Goal: Information Seeking & Learning: Compare options

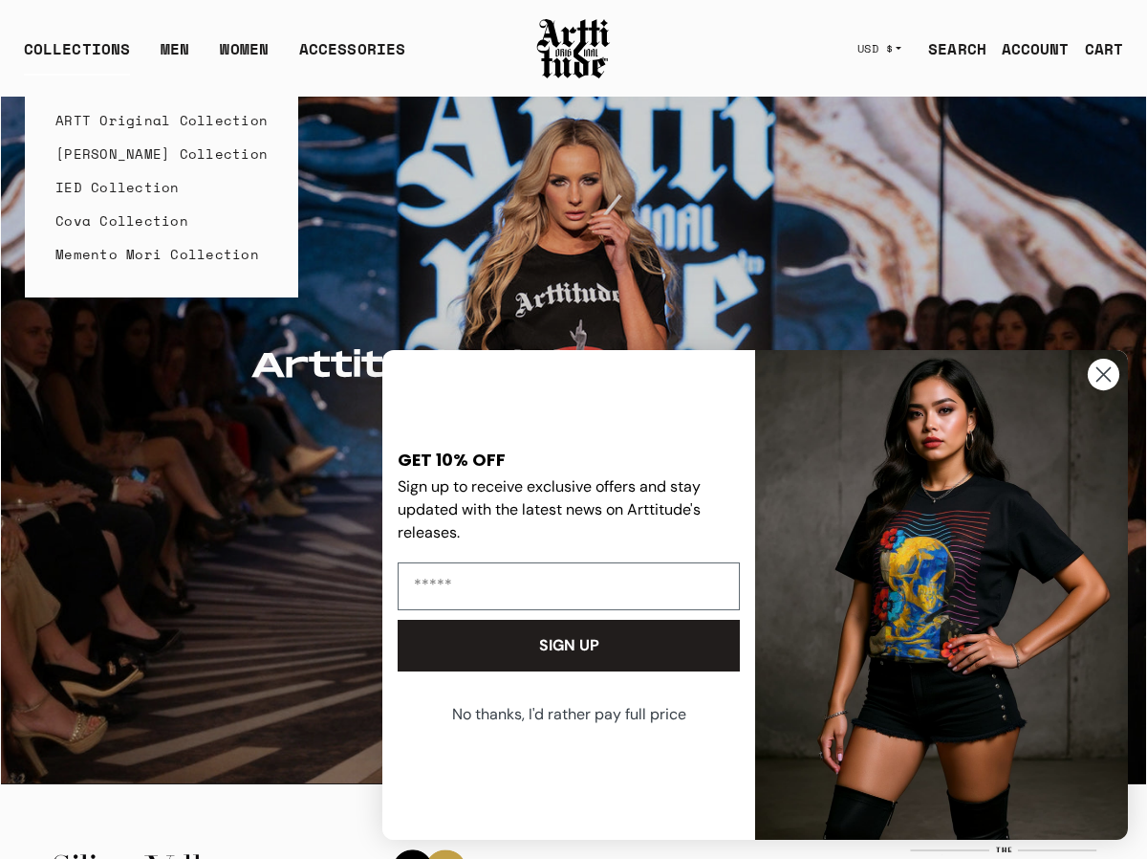
click at [104, 183] on link "IED Collection" at bounding box center [161, 186] width 212 height 33
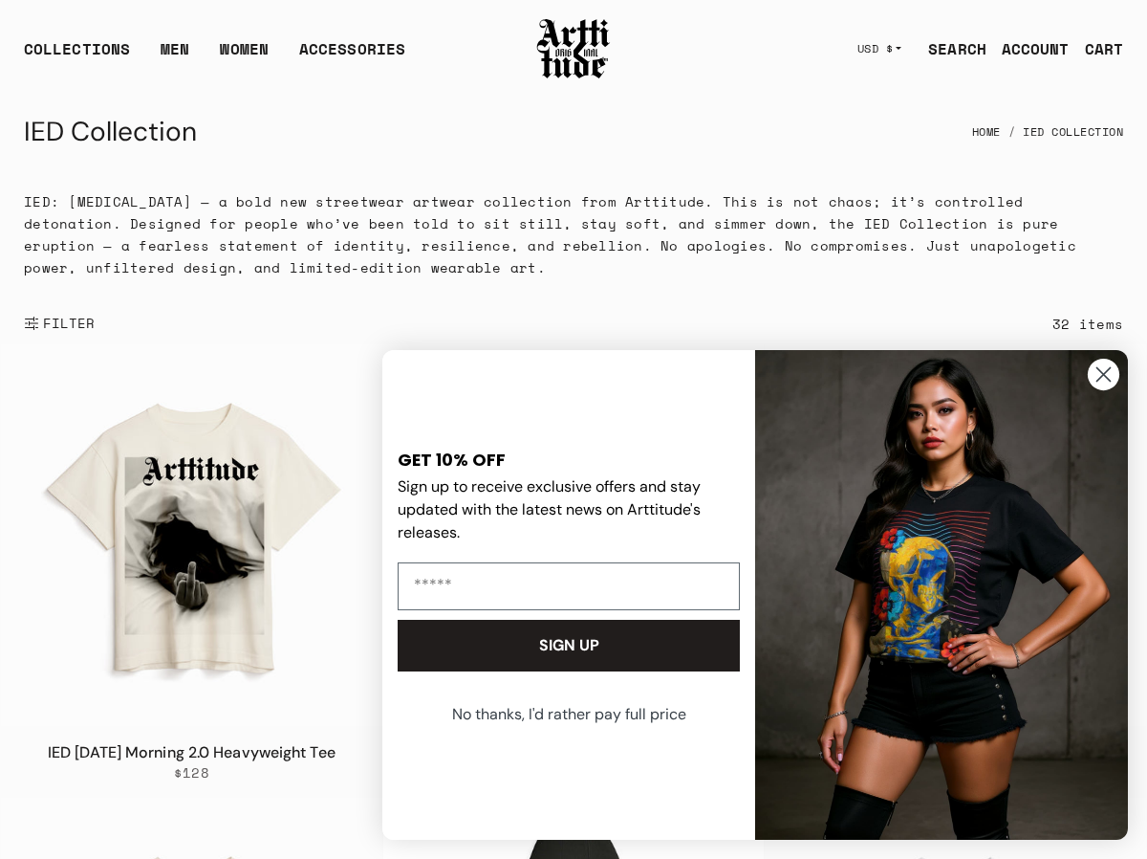
click at [1107, 368] on circle "Close dialog" at bounding box center [1104, 375] width 32 height 32
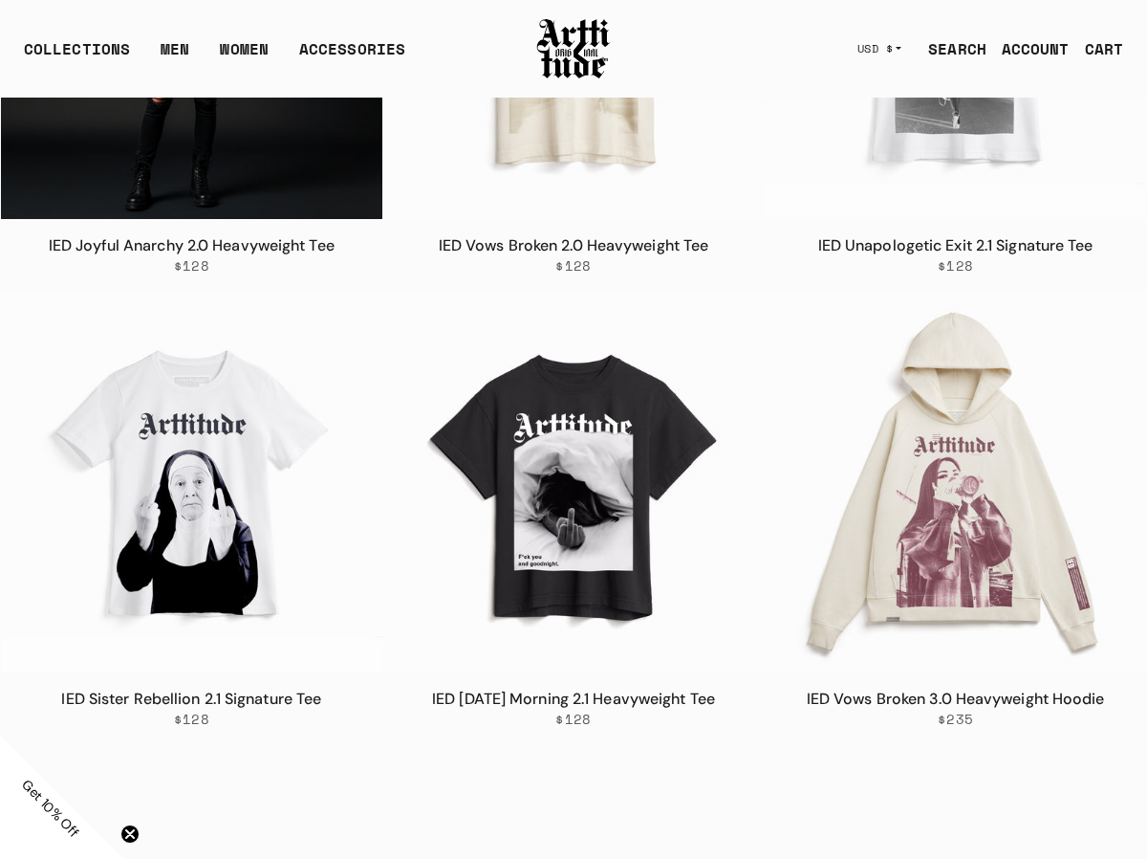
scroll to position [2338, 0]
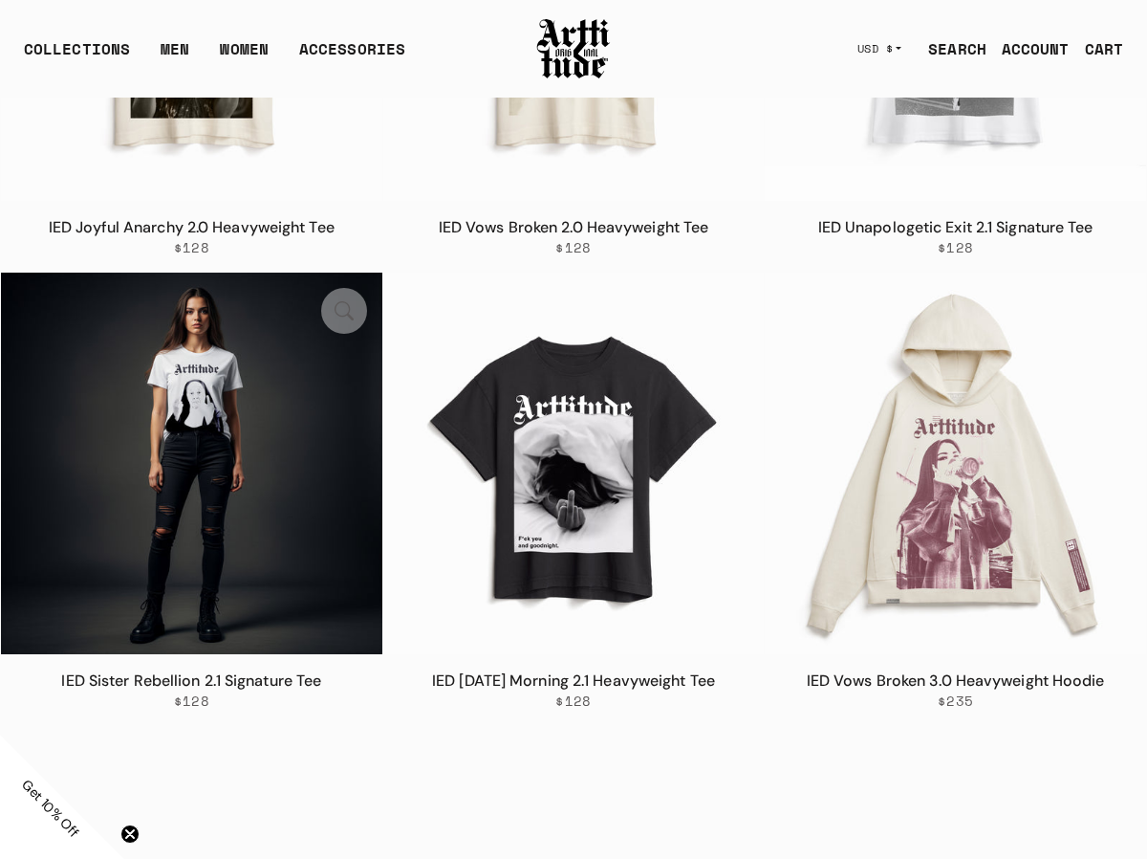
click at [211, 453] on img at bounding box center [191, 462] width 381 height 381
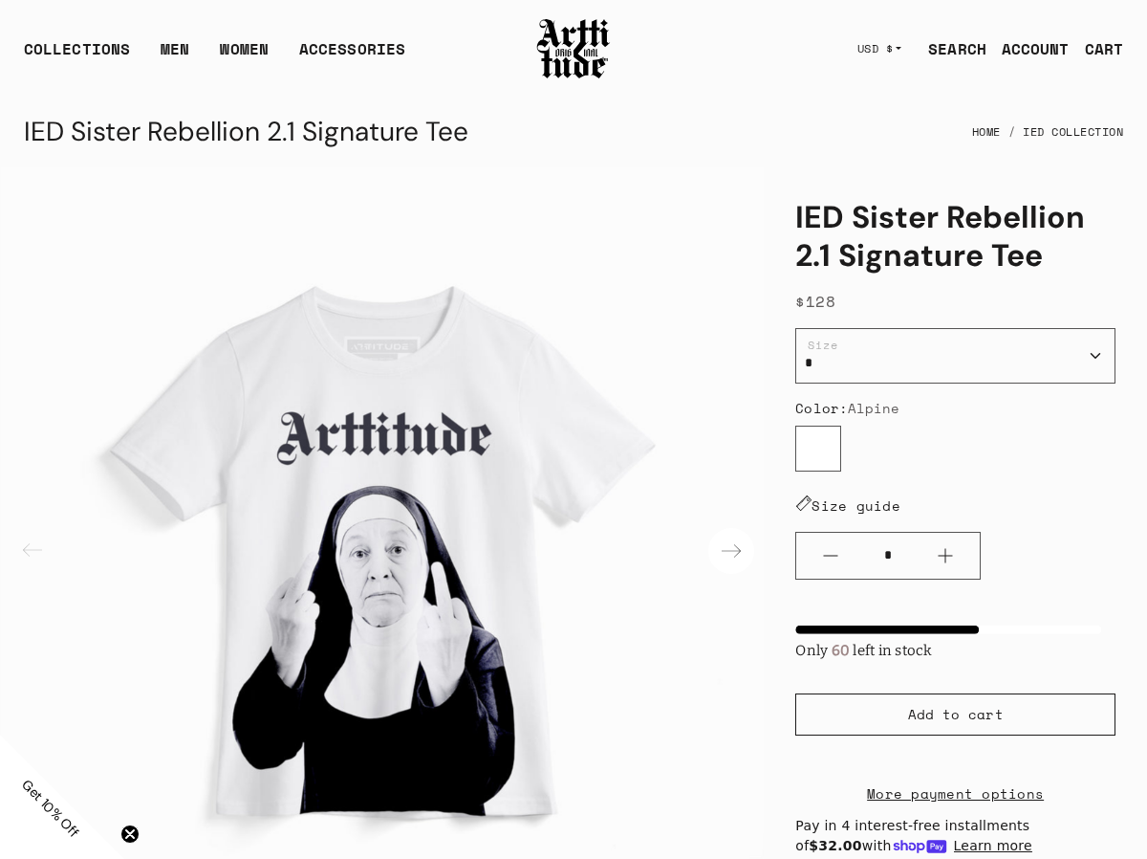
click at [733, 554] on div "Next slide" at bounding box center [731, 551] width 46 height 46
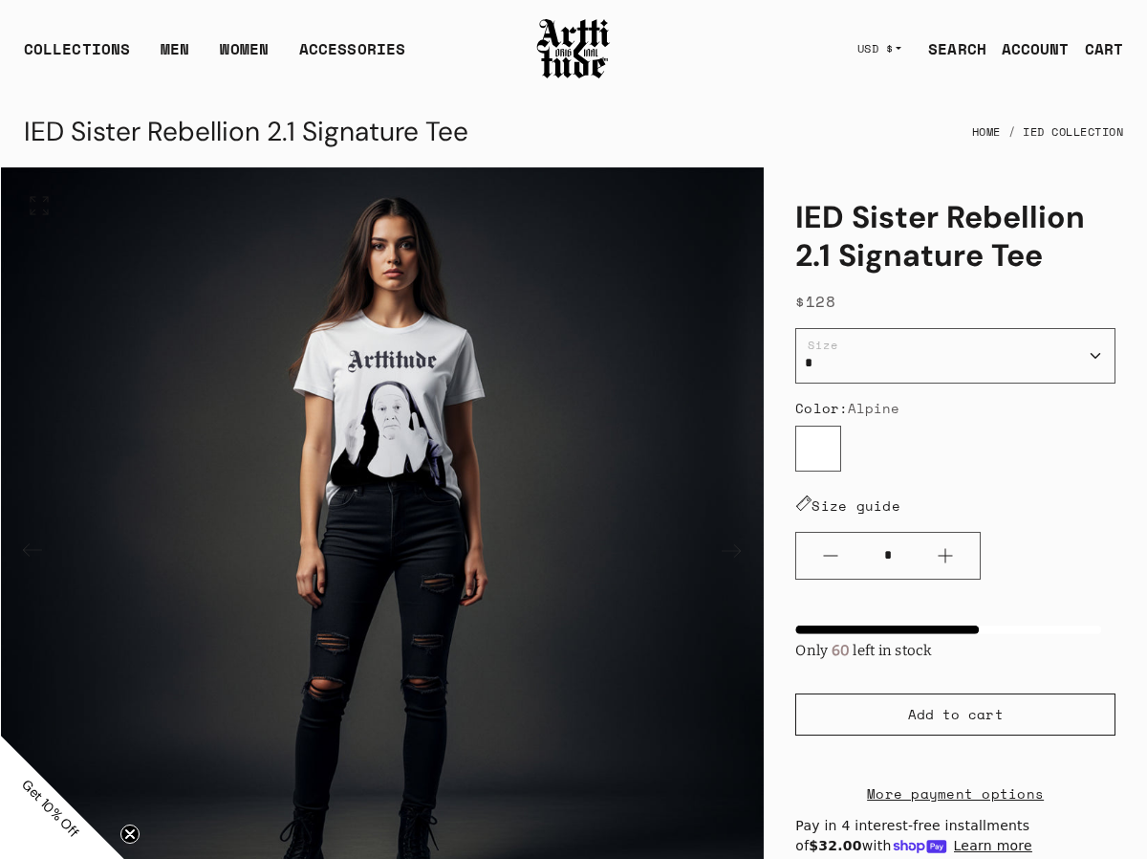
click at [309, 467] on img "2 / 3" at bounding box center [382, 548] width 763 height 763
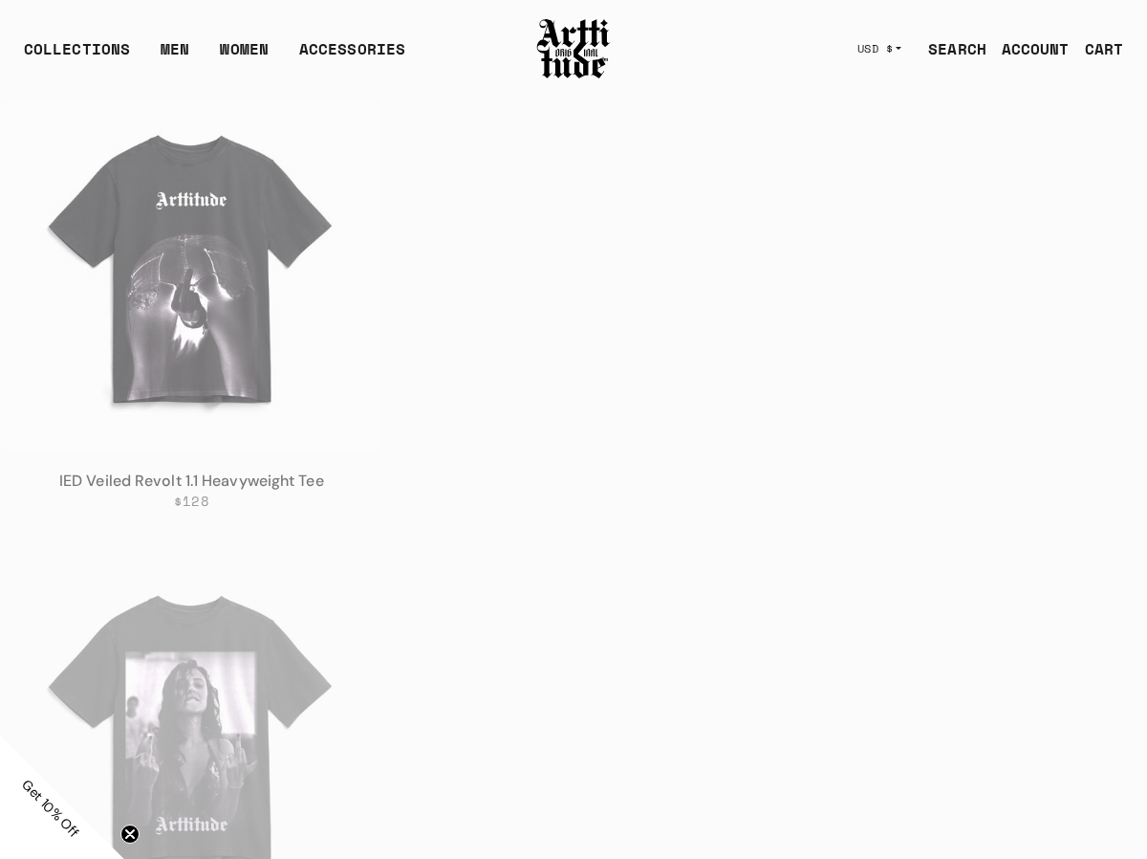
scroll to position [4371, 0]
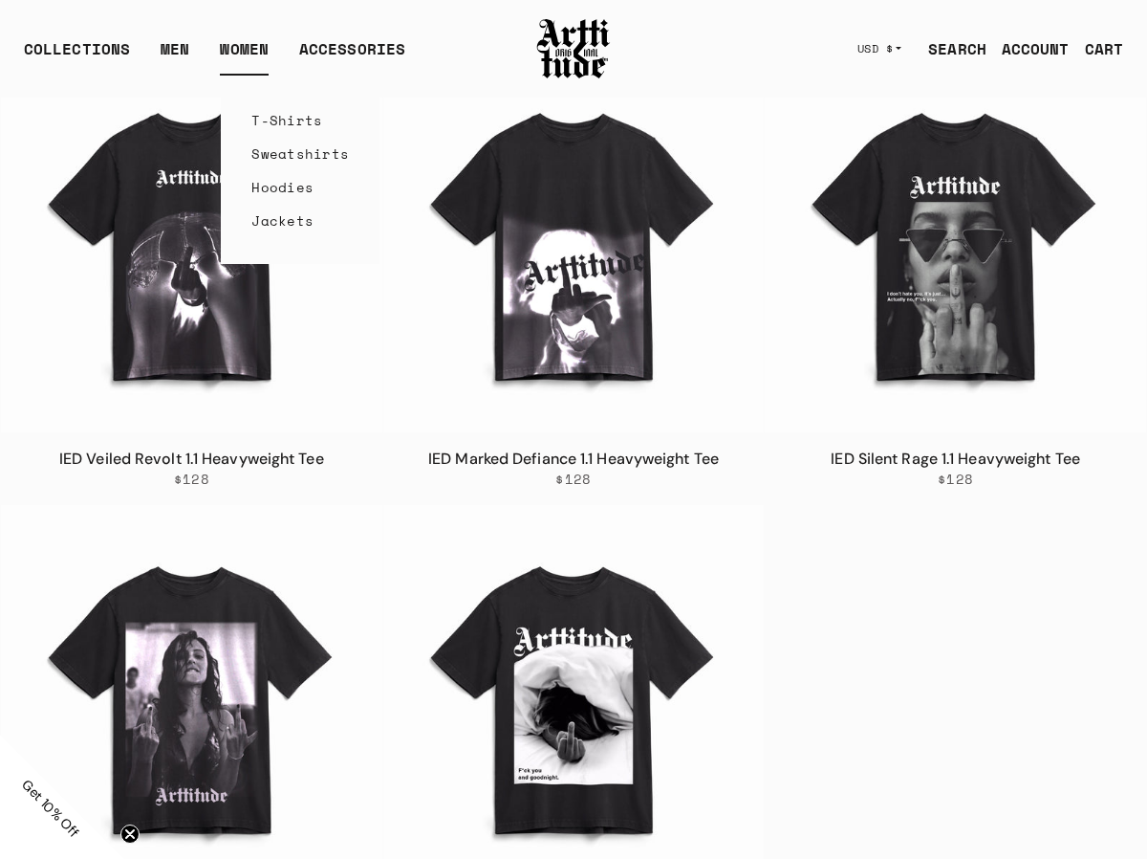
click at [255, 122] on link "T-Shirts" at bounding box center [300, 119] width 98 height 33
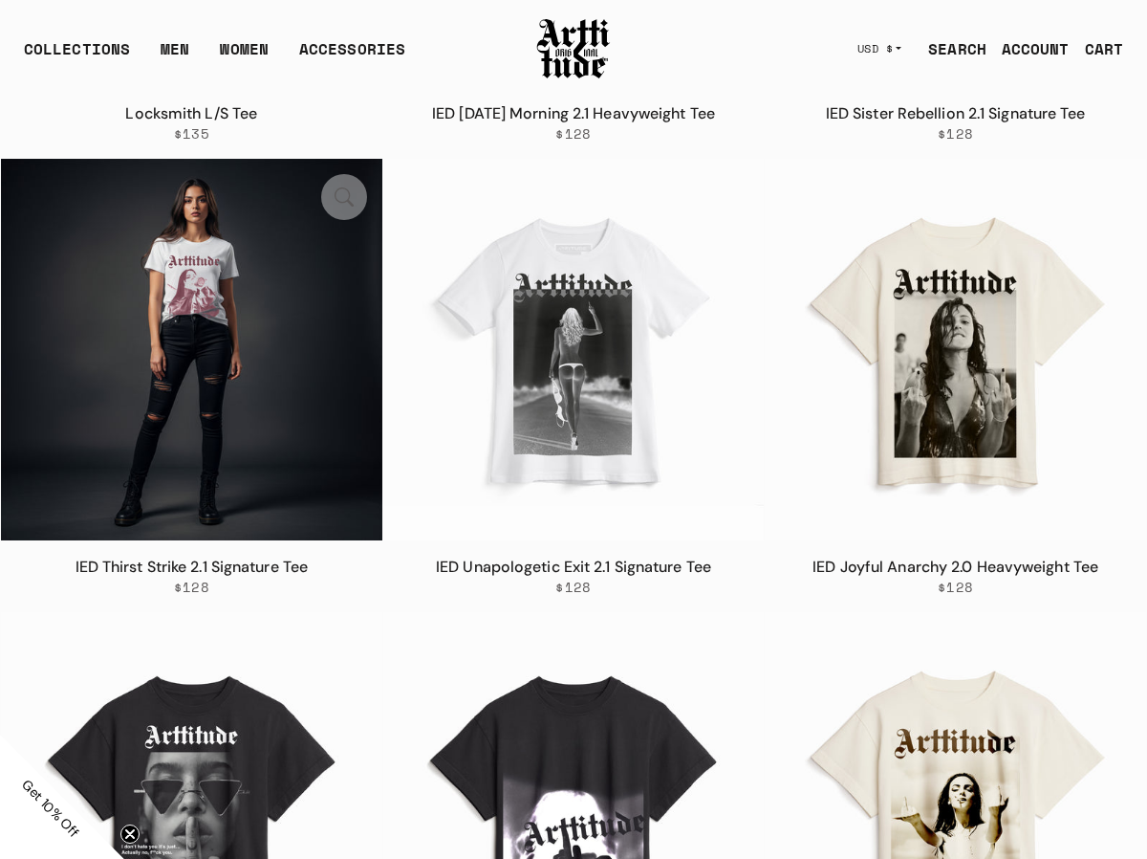
scroll to position [4699, 0]
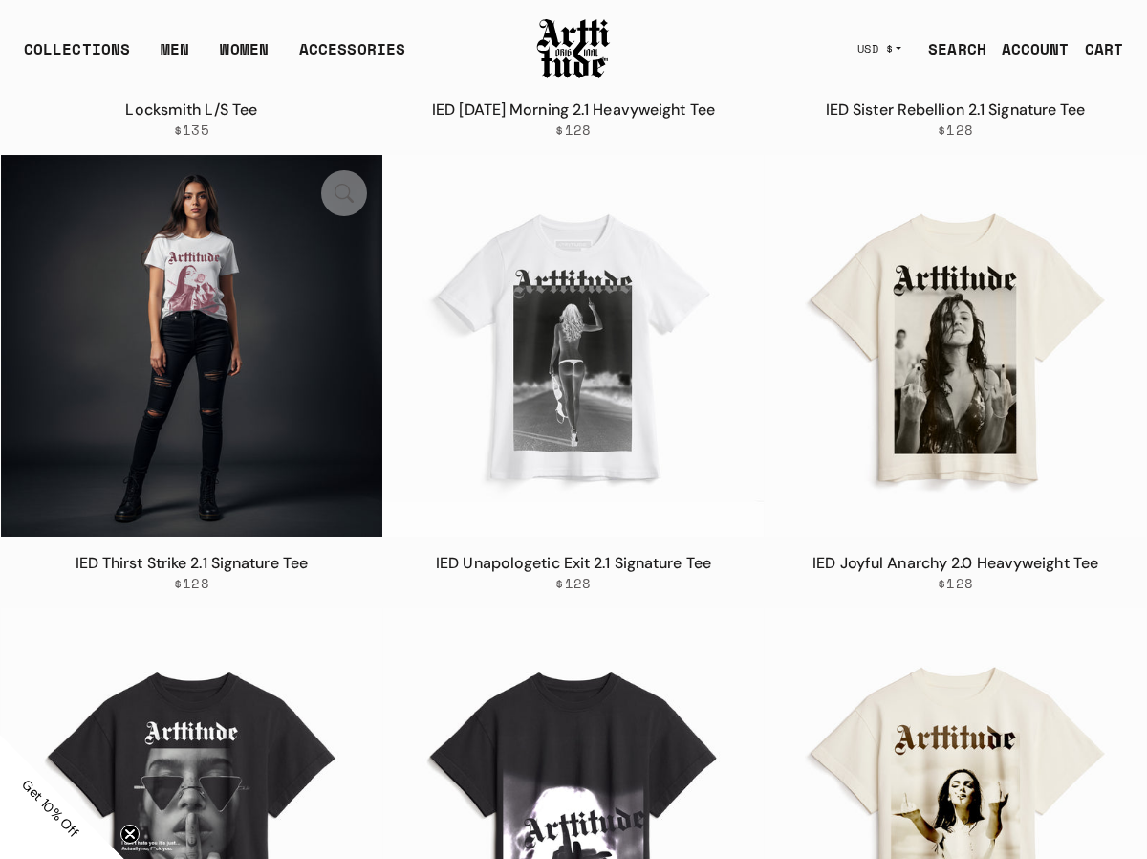
click at [184, 285] on img at bounding box center [191, 345] width 381 height 381
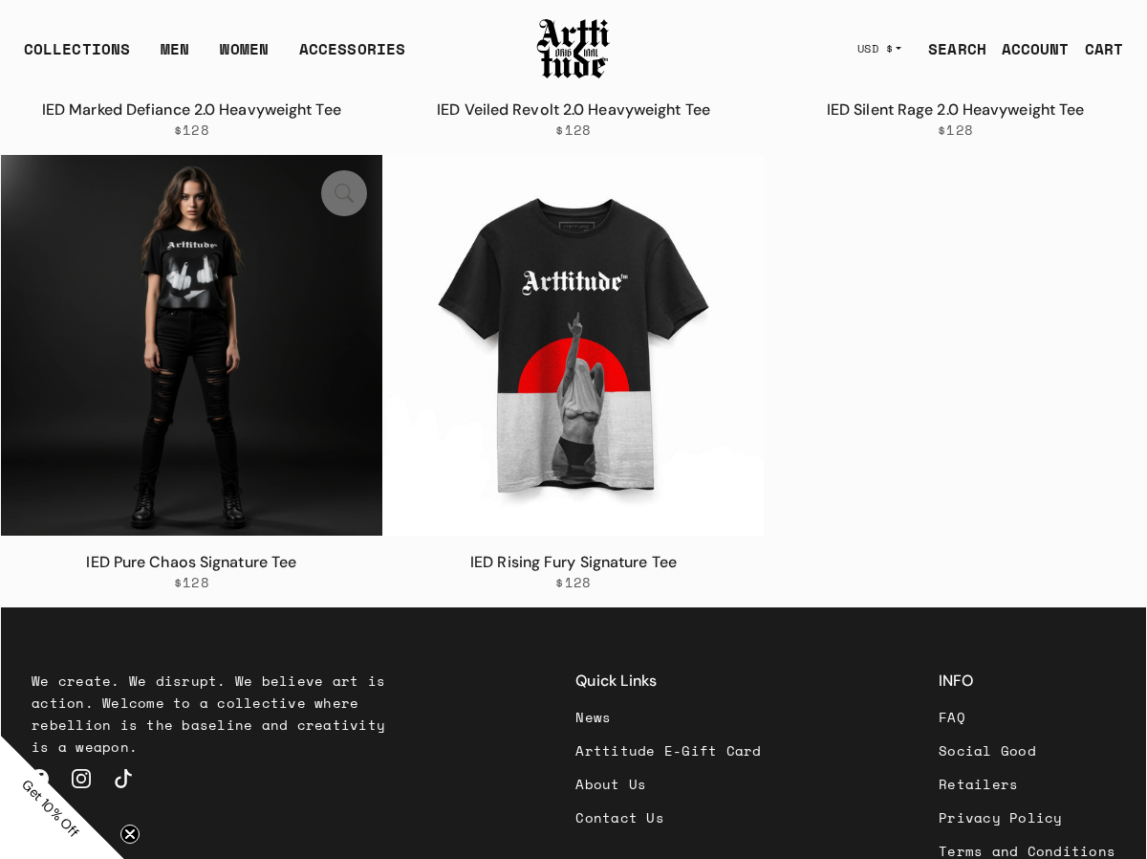
scroll to position [6511, 0]
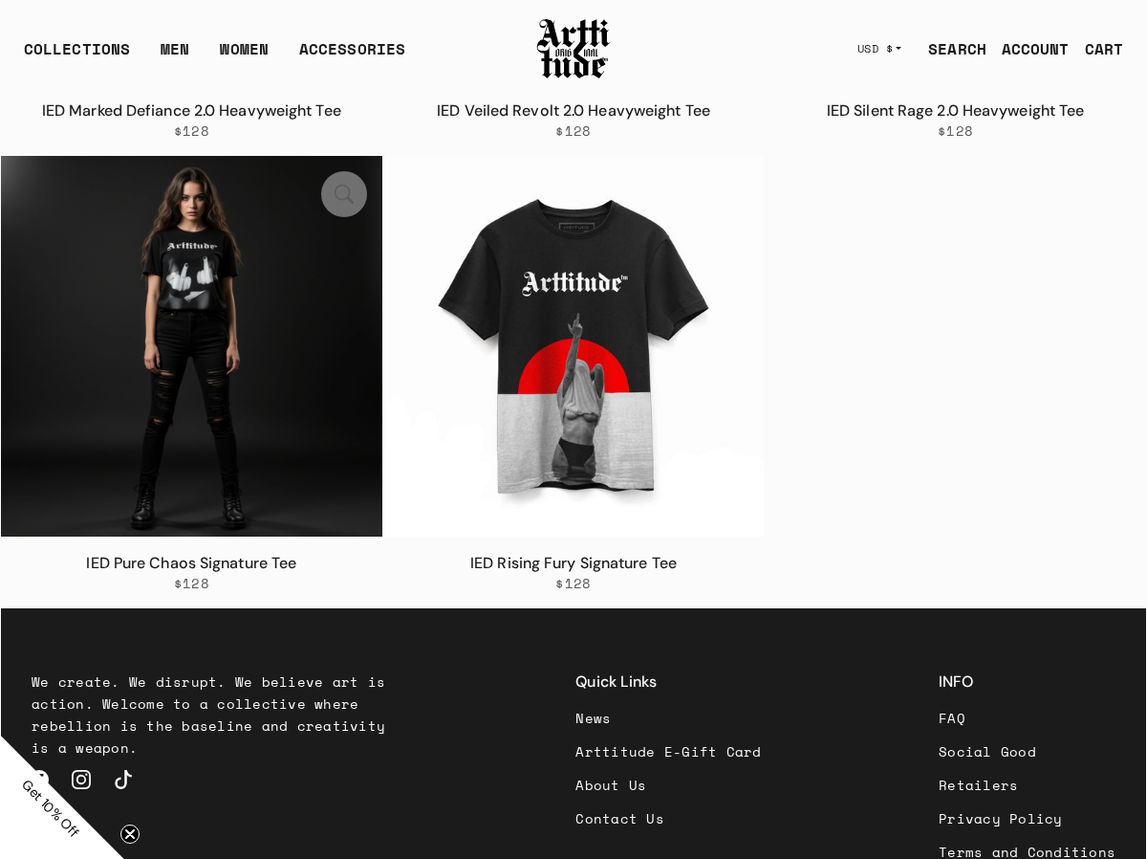
click at [190, 303] on img at bounding box center [191, 346] width 381 height 381
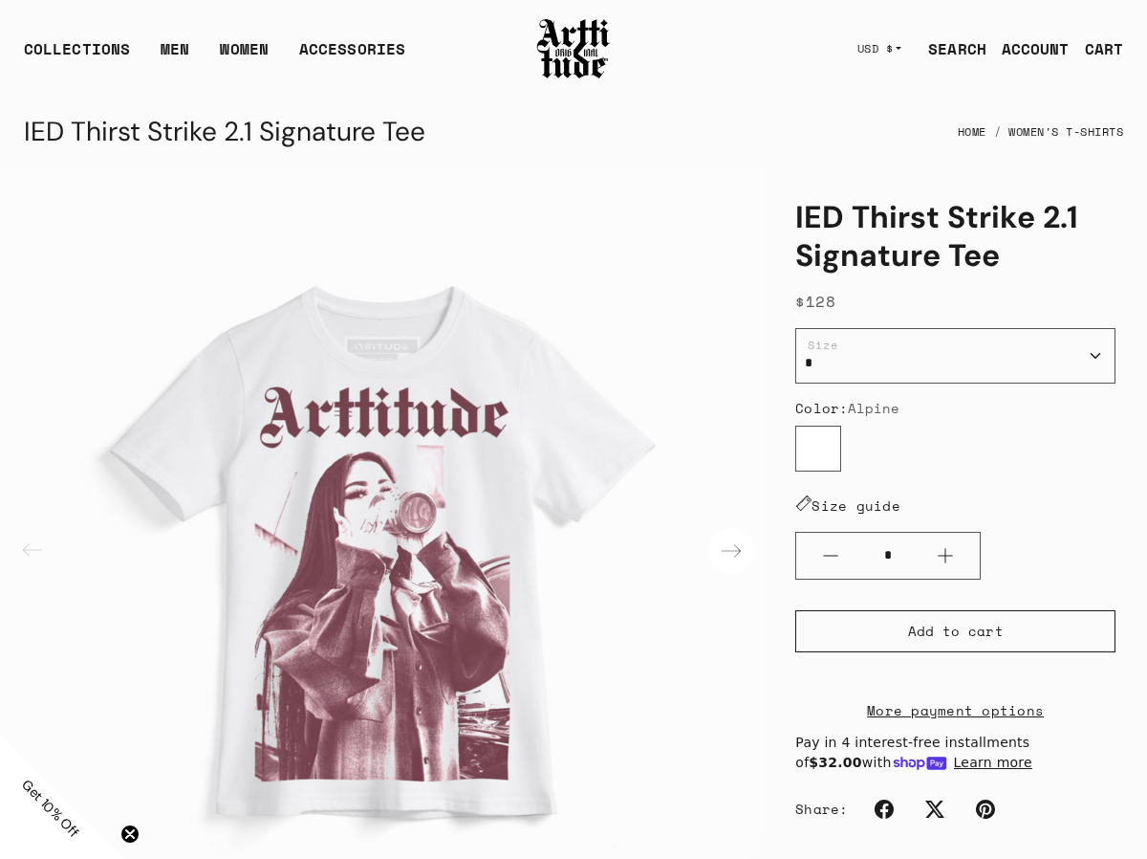
click at [737, 547] on div "Next slide" at bounding box center [731, 551] width 46 height 46
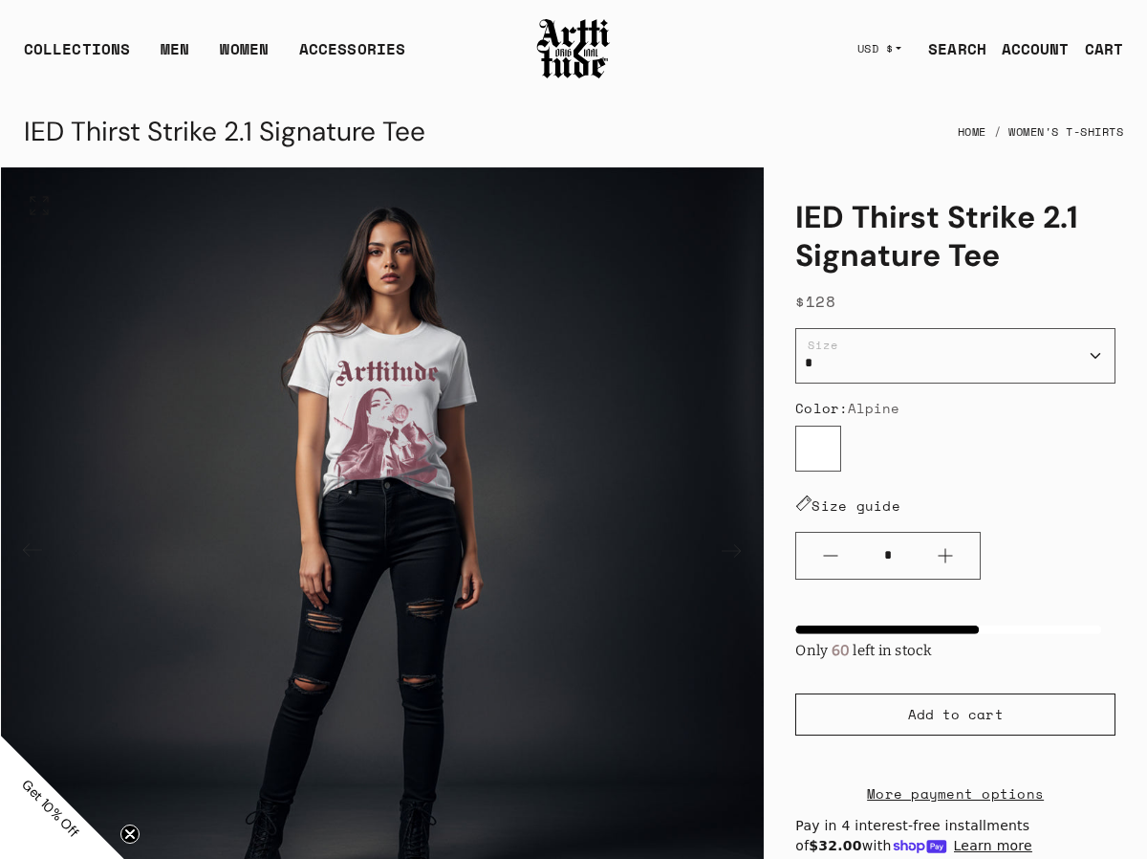
click at [341, 416] on img "2 / 3" at bounding box center [382, 548] width 763 height 763
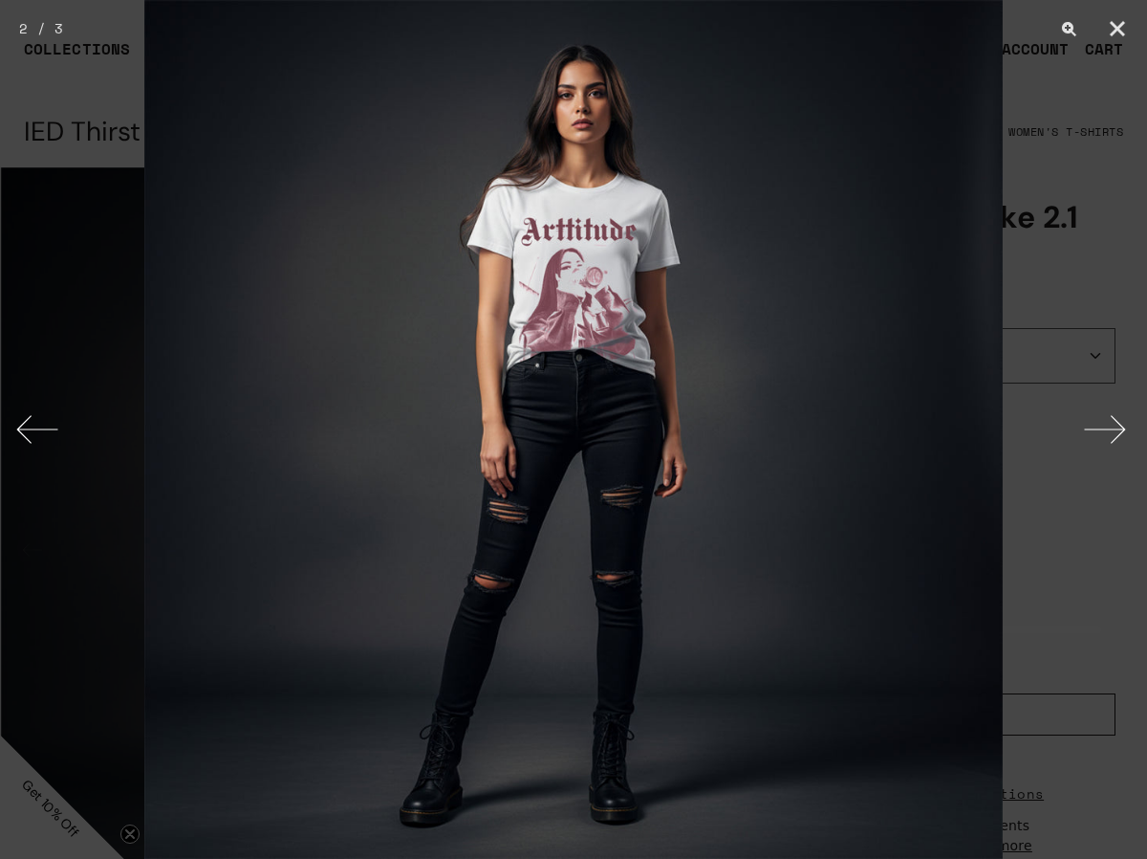
click at [45, 251] on div at bounding box center [573, 429] width 1147 height 859
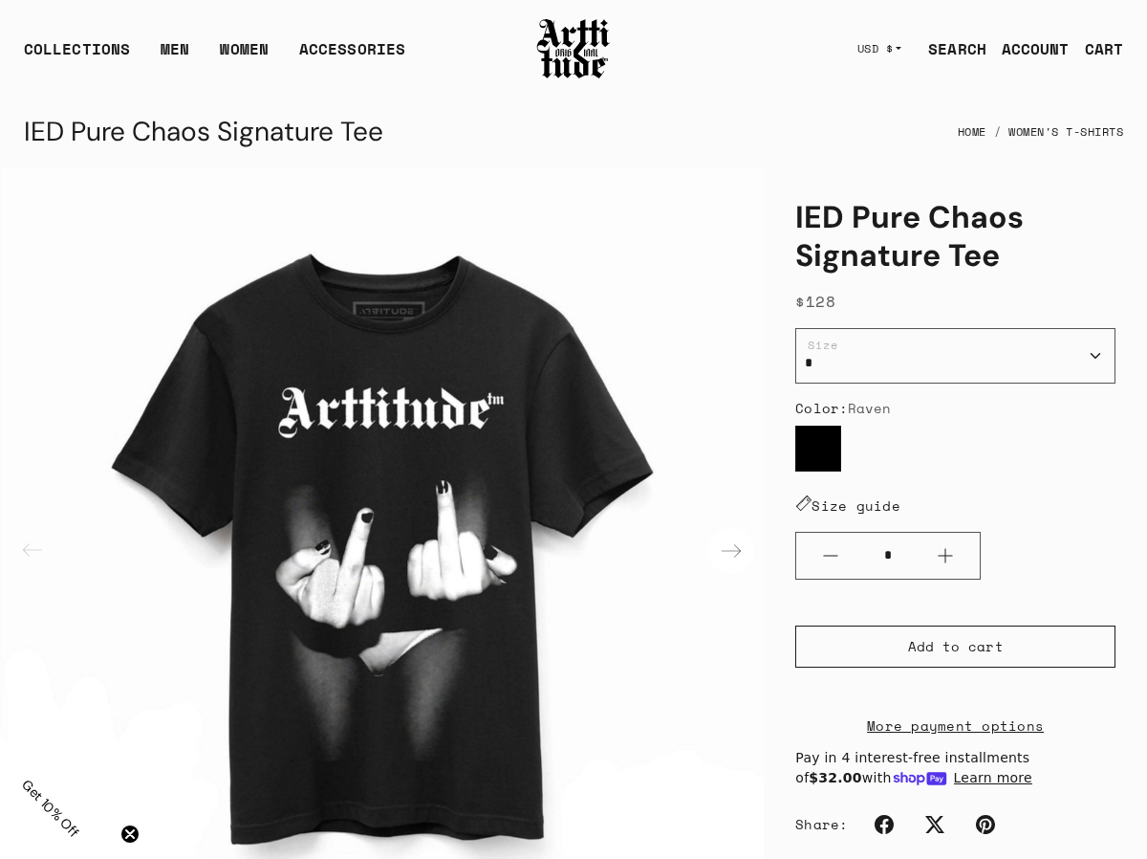
click at [724, 544] on div "Next slide" at bounding box center [731, 551] width 46 height 46
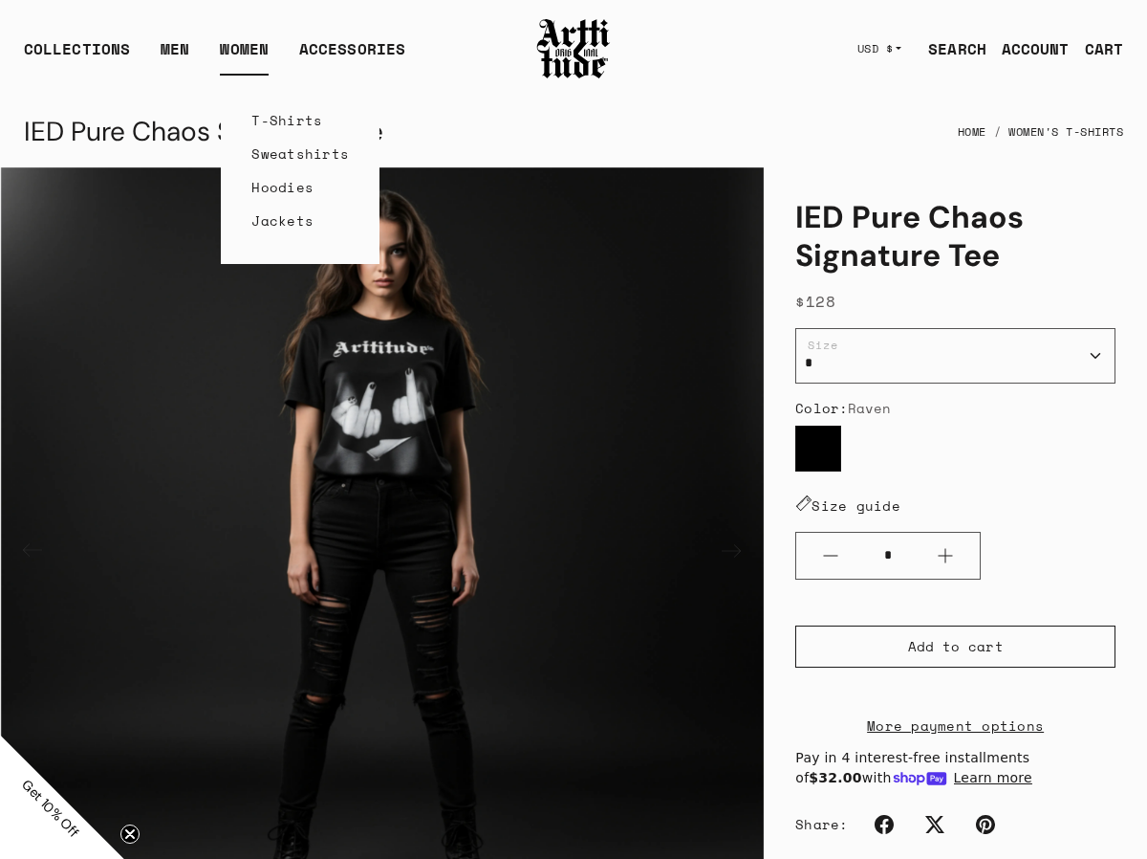
click at [272, 125] on link "T-Shirts" at bounding box center [300, 119] width 98 height 33
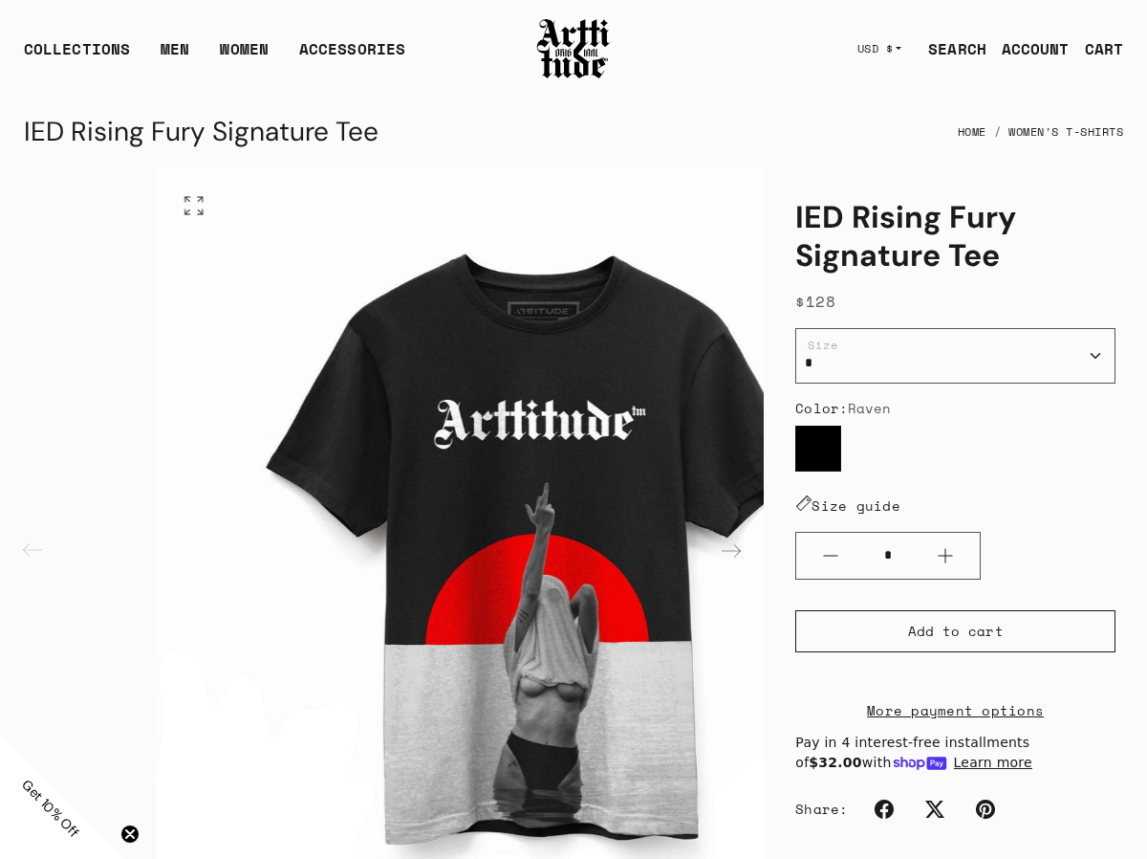
click at [633, 509] on img "1 / 2" at bounding box center [537, 548] width 763 height 763
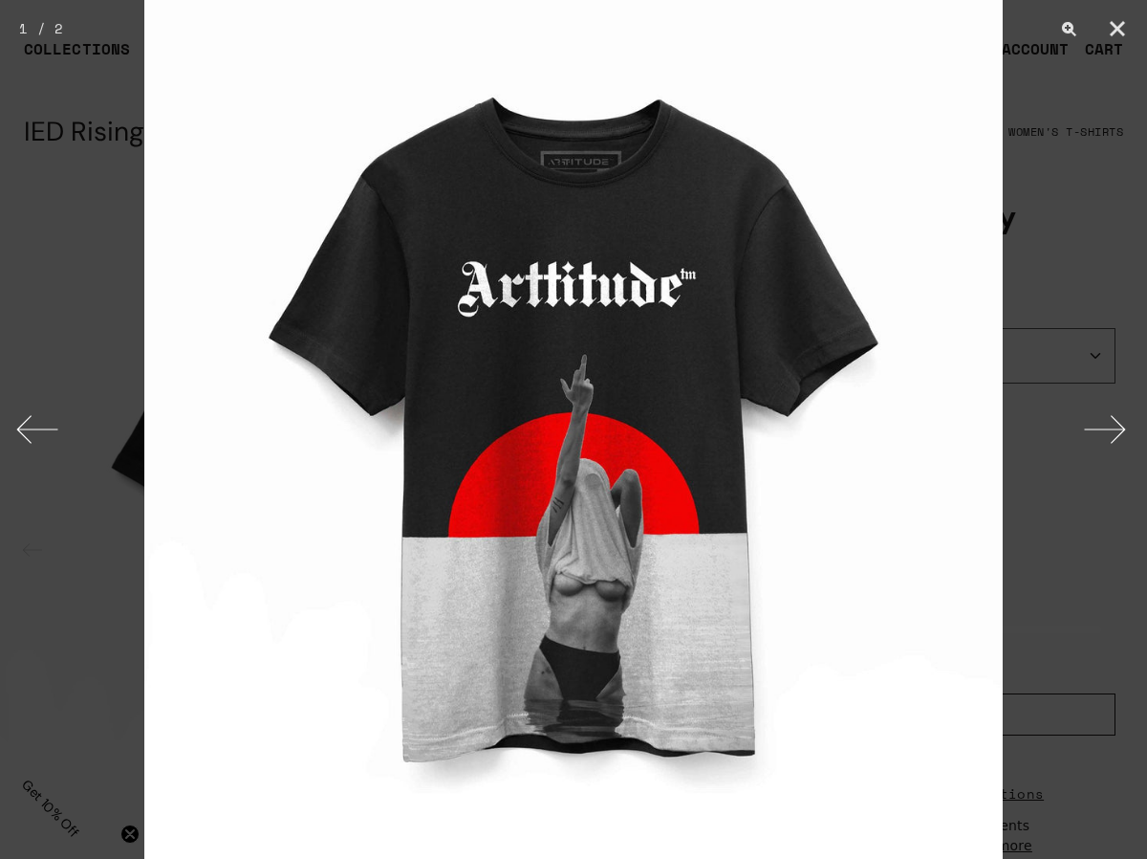
click at [1097, 437] on button "Next" at bounding box center [1112, 429] width 72 height 96
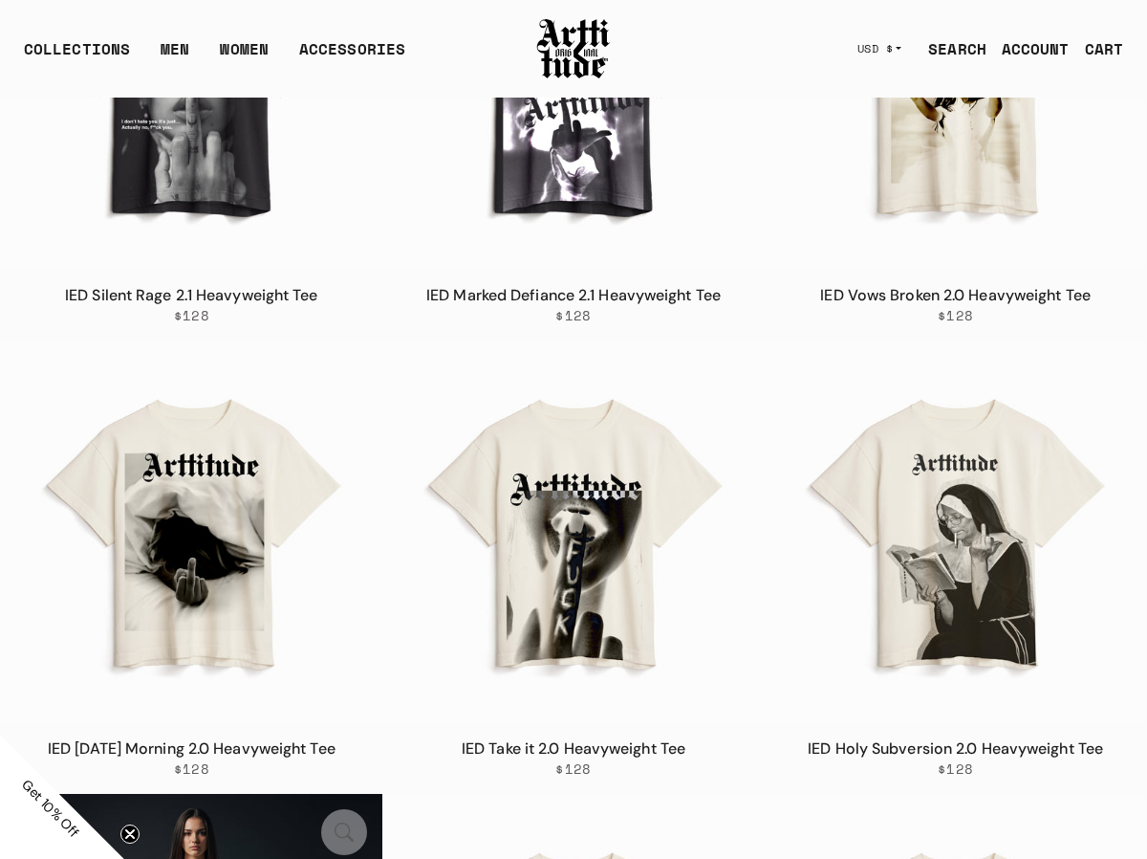
scroll to position [5410, 0]
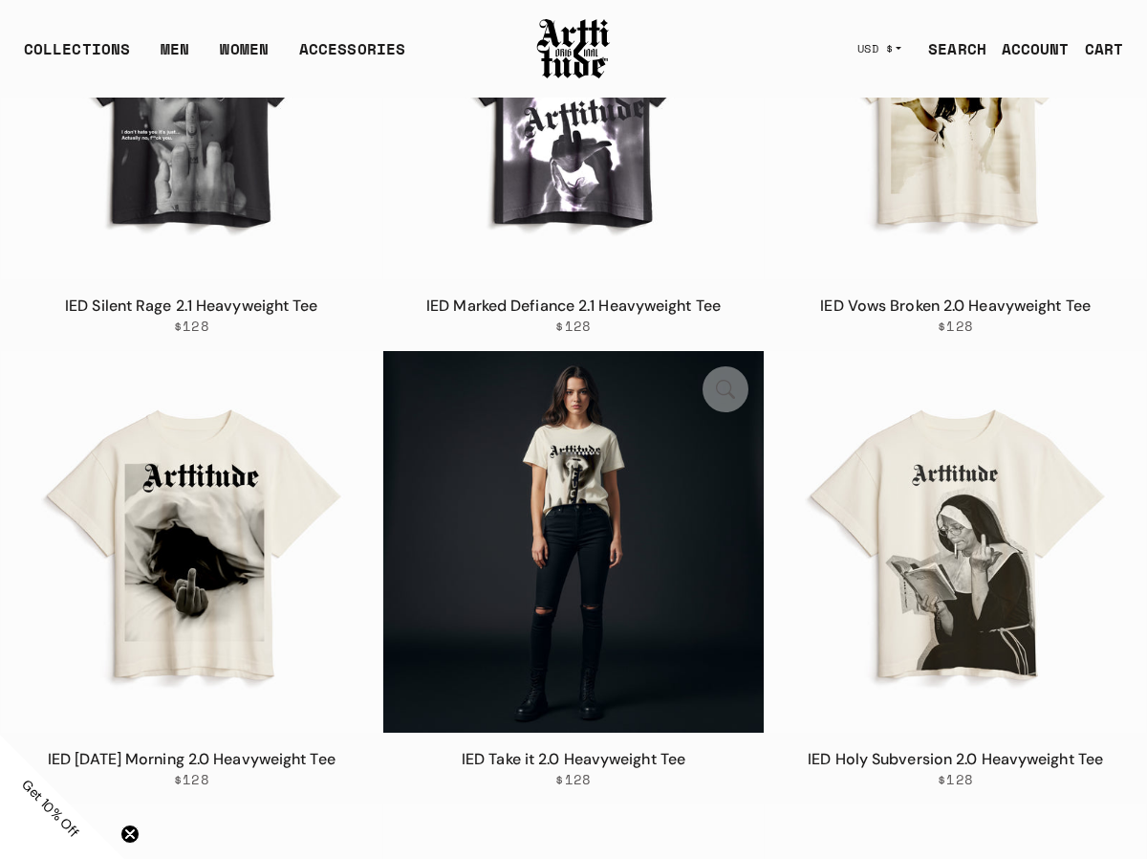
click at [571, 583] on img at bounding box center [573, 541] width 381 height 381
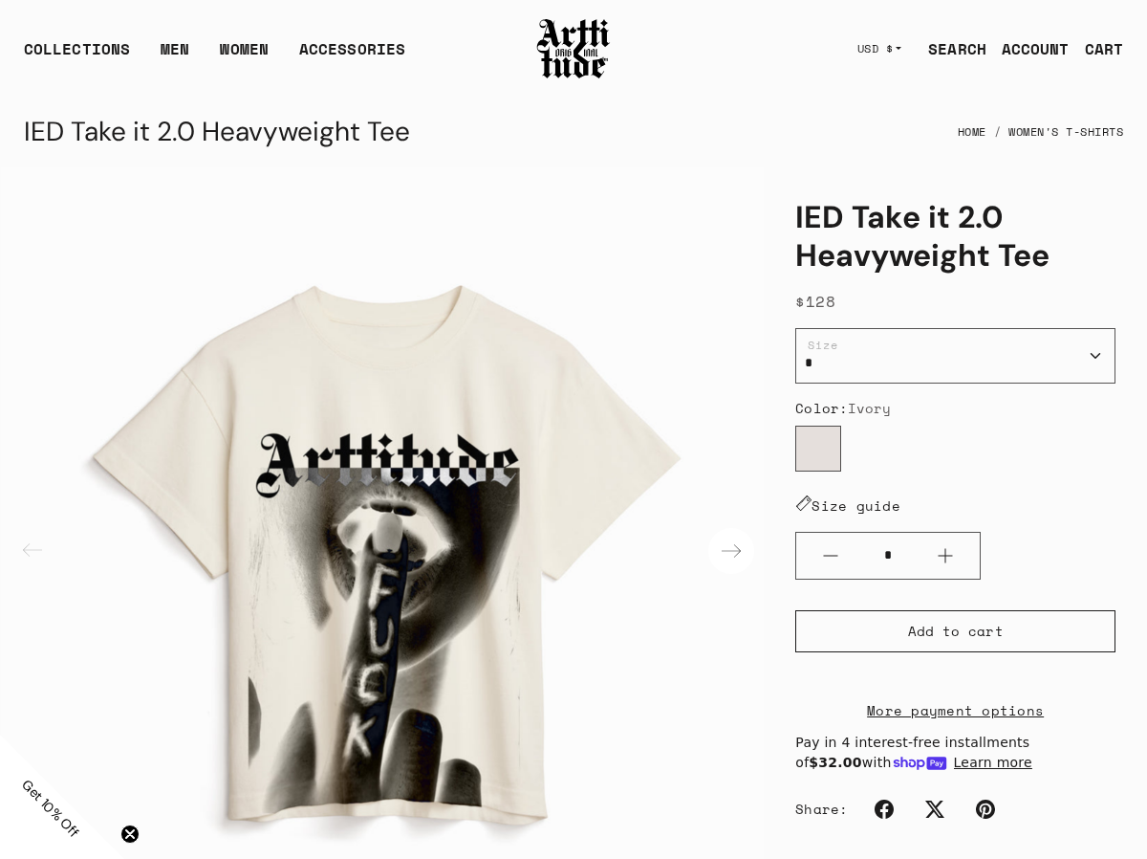
click at [738, 549] on div "Next slide" at bounding box center [731, 551] width 46 height 46
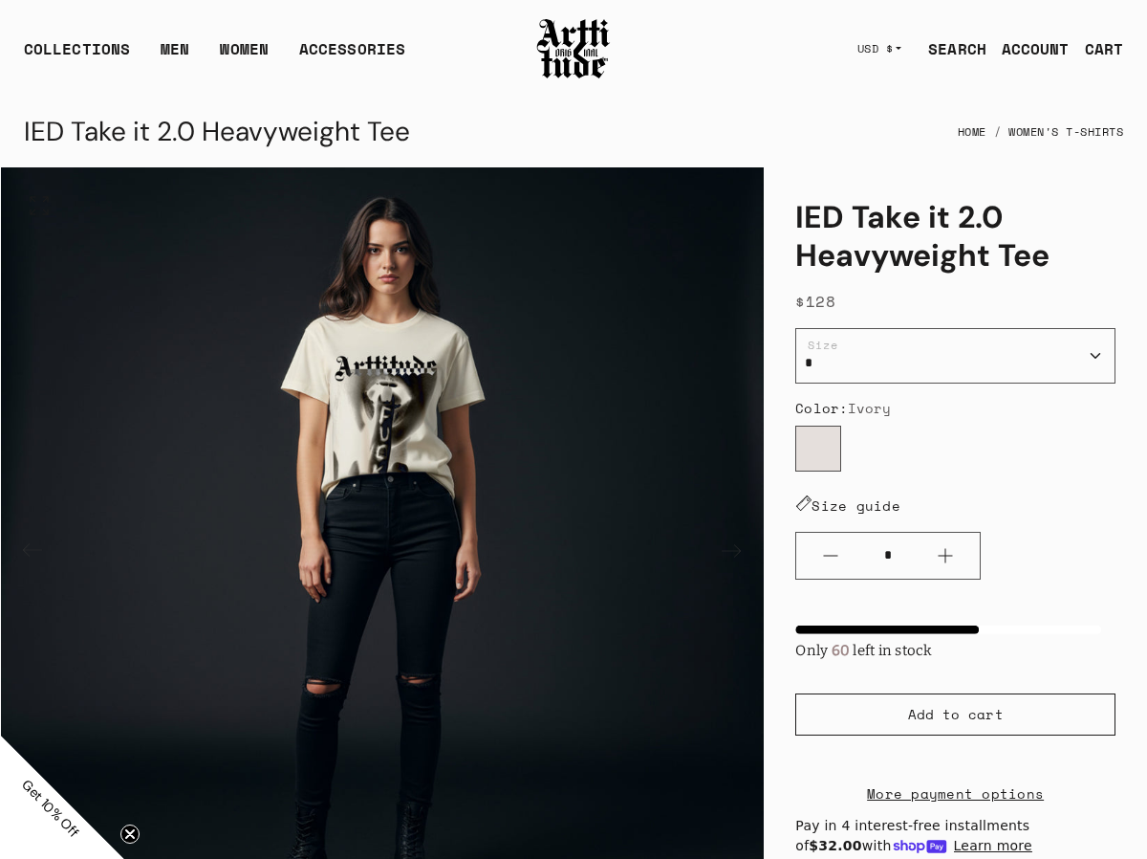
click at [434, 476] on img "2 / 3" at bounding box center [382, 548] width 763 height 763
